Goal: Task Accomplishment & Management: Complete application form

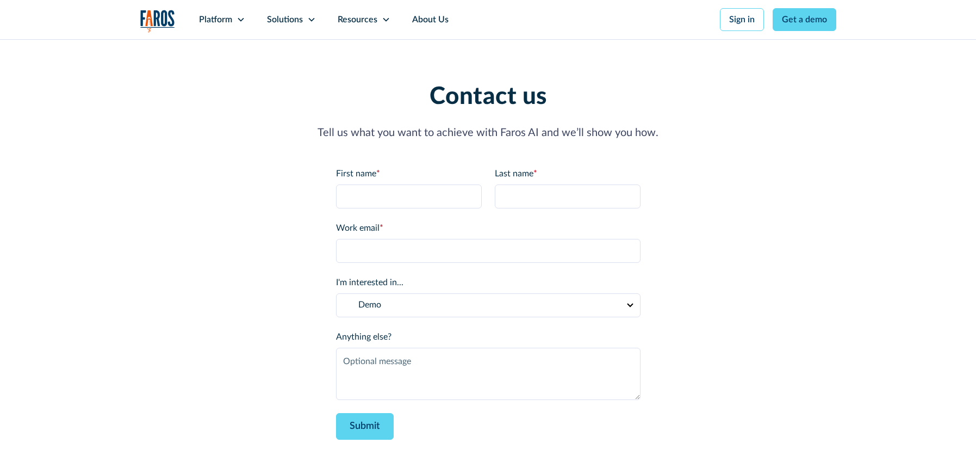
click at [294, 399] on div "Contact us Tell us what you want to achieve with Faros AI and we’ll show you ho…" at bounding box center [488, 261] width 696 height 357
click at [390, 194] on input "First name *" at bounding box center [409, 196] width 146 height 24
type input "[PERSON_NAME]"
type input "Test"
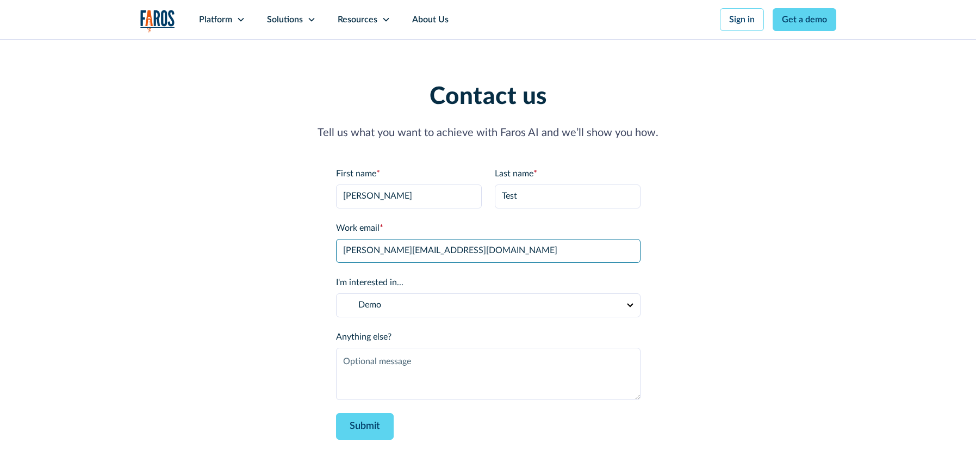
type input "[PERSON_NAME][EMAIL_ADDRESS][DOMAIN_NAME]"
type textarea "Testing"
click at [287, 277] on div "Contact us Tell us what you want to achieve with Faros AI and we’ll show you ho…" at bounding box center [488, 261] width 696 height 357
click at [278, 359] on div "Contact us Tell us what you want to achieve with Faros AI and we’ll show you ho…" at bounding box center [488, 261] width 696 height 357
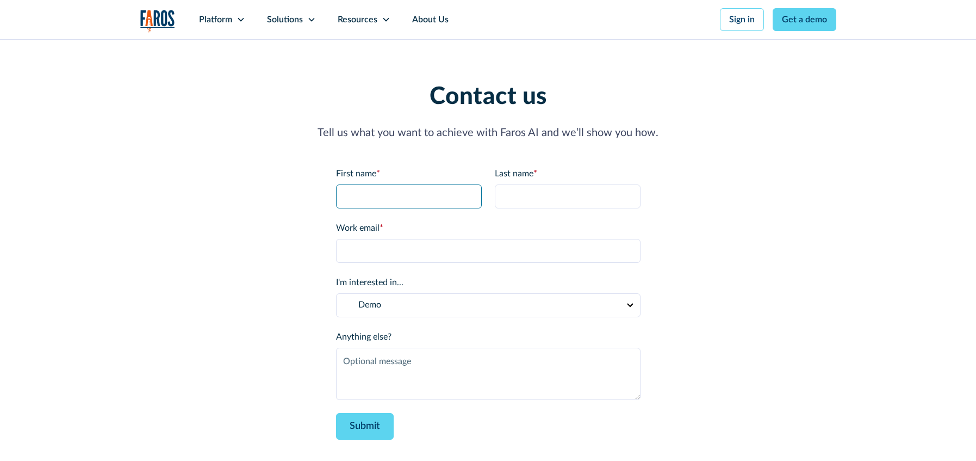
click at [413, 203] on input "First name *" at bounding box center [409, 196] width 146 height 24
type input "[PERSON_NAME]"
type input "Testing"
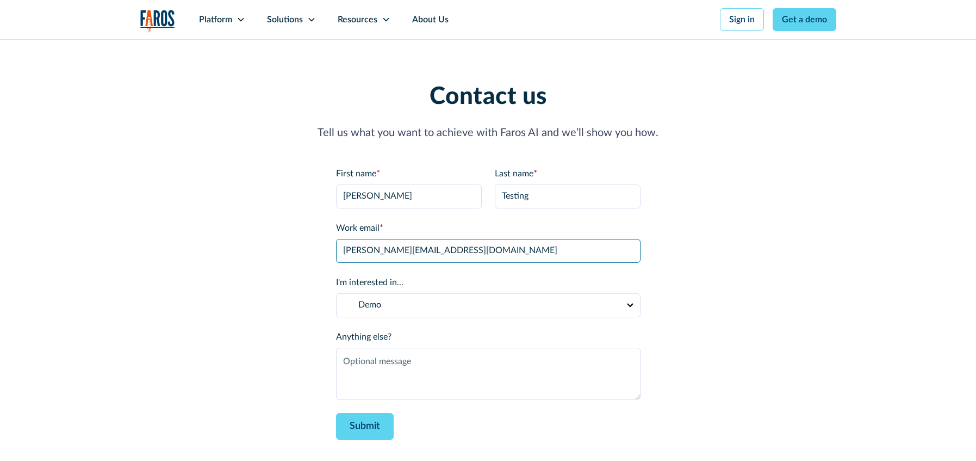
type input "josh@hmpsn.studio"
type textarea "Test"
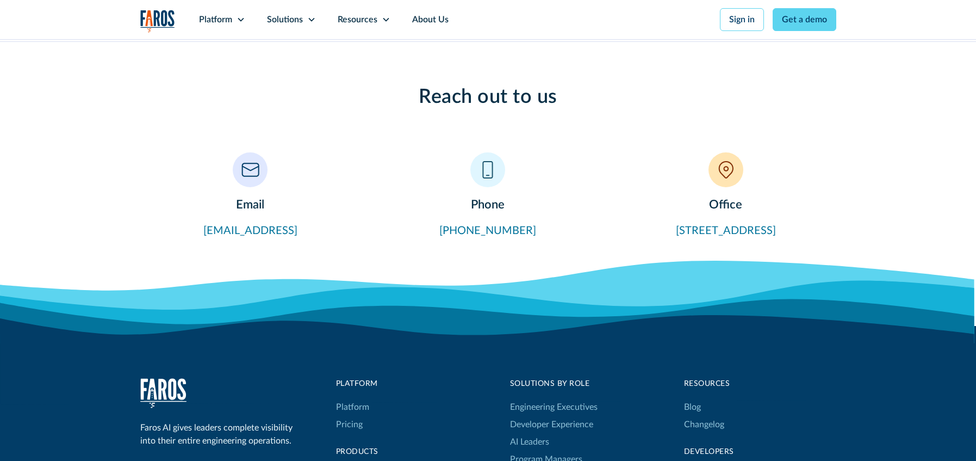
click at [364, 144] on div "Reach out to us Email contact@faros.ai Phone (415) 715-1817 Office 302 8th Ave,…" at bounding box center [488, 161] width 696 height 153
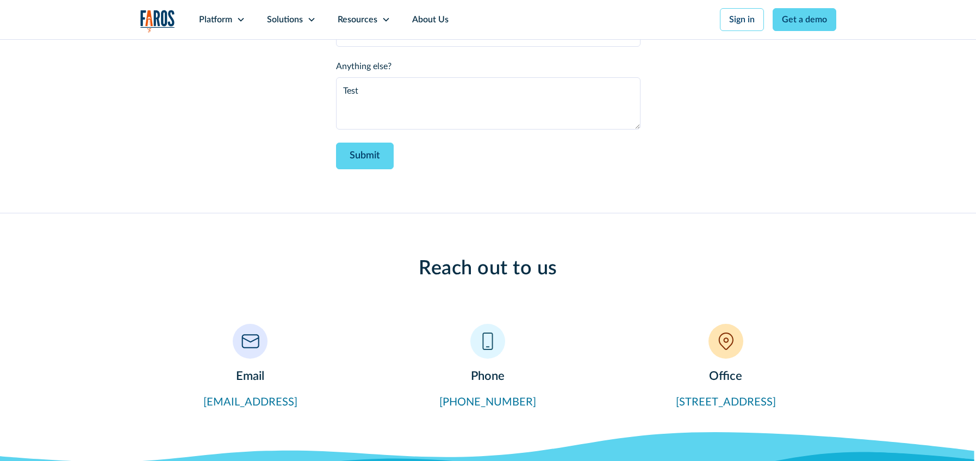
scroll to position [214, 0]
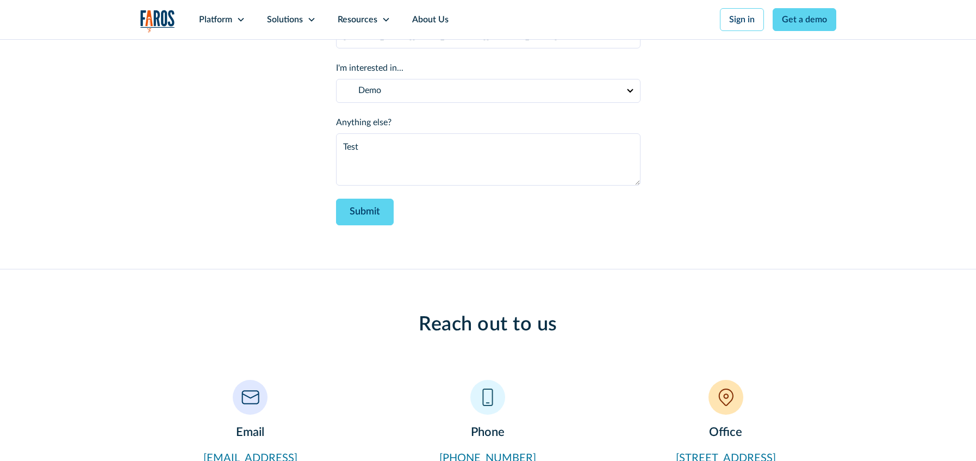
click at [492, 252] on div "Contact us Tell us what you want to achieve with Faros AI and we’ll show you ho…" at bounding box center [488, 47] width 696 height 444
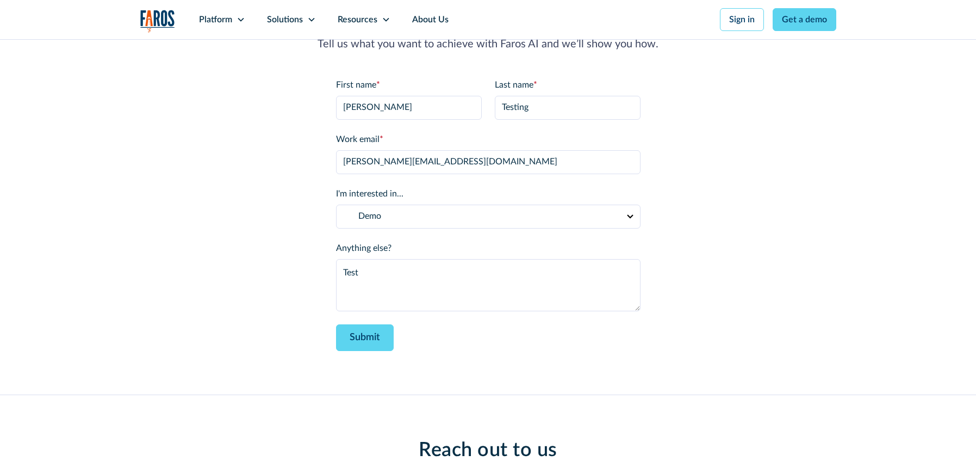
scroll to position [33, 0]
